Goal: Navigation & Orientation: Find specific page/section

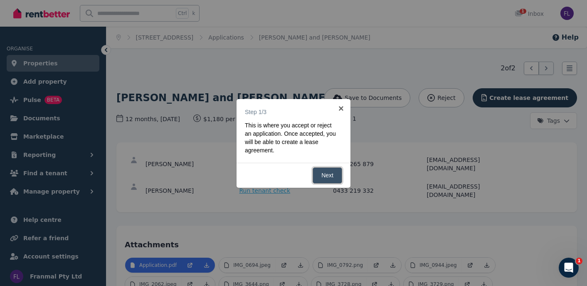
click at [326, 172] on link "Next" at bounding box center [328, 175] width 30 height 16
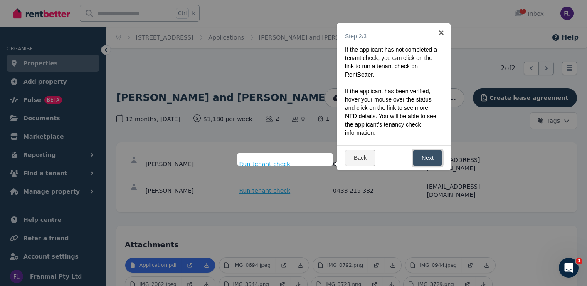
click at [437, 156] on link "Next" at bounding box center [428, 158] width 30 height 16
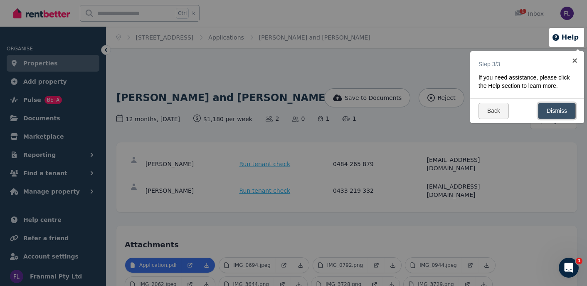
click at [556, 117] on link "Dismiss" at bounding box center [557, 111] width 38 height 16
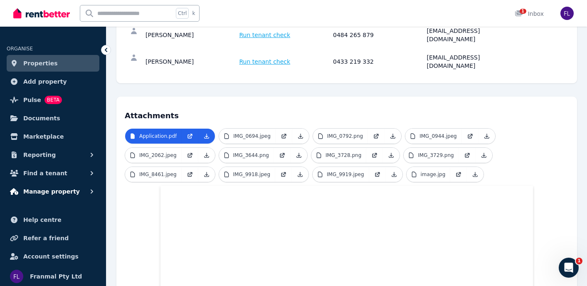
scroll to position [2, 0]
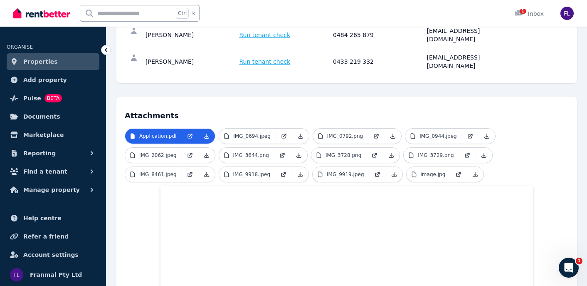
click at [38, 60] on span "Properties" at bounding box center [40, 62] width 35 height 10
